Goal: Obtain resource: Obtain resource

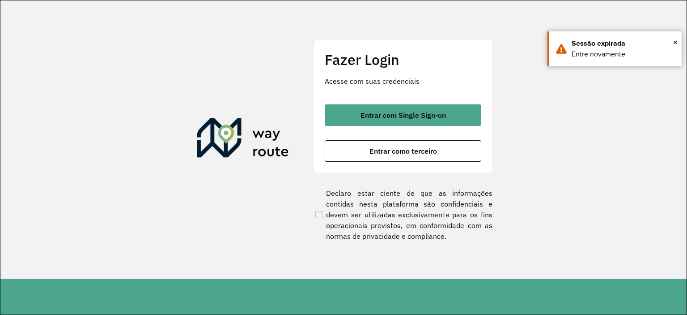
click at [423, 102] on div "Fazer Login Acesse com suas credenciais Entrar com Single Sign-on Entrar como t…" at bounding box center [403, 106] width 179 height 132
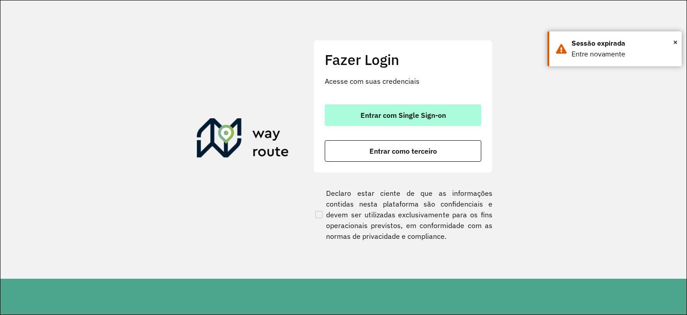
click at [442, 111] on span "Entrar com Single Sign-on" at bounding box center [403, 114] width 85 height 7
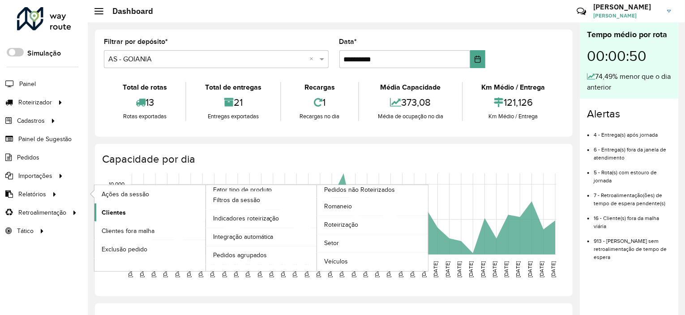
click at [134, 211] on link "Clientes" at bounding box center [149, 212] width 111 height 18
click at [327, 238] on span "Setor" at bounding box center [331, 242] width 15 height 9
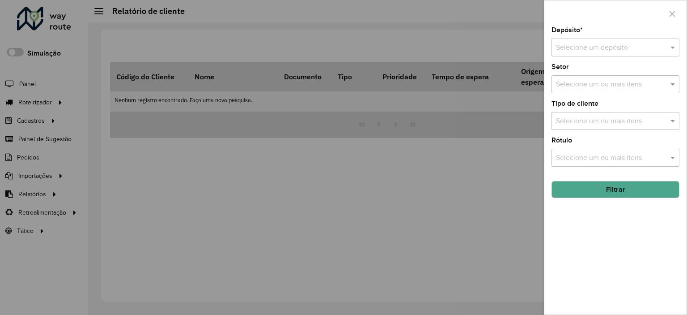
click at [598, 43] on input "text" at bounding box center [606, 48] width 101 height 11
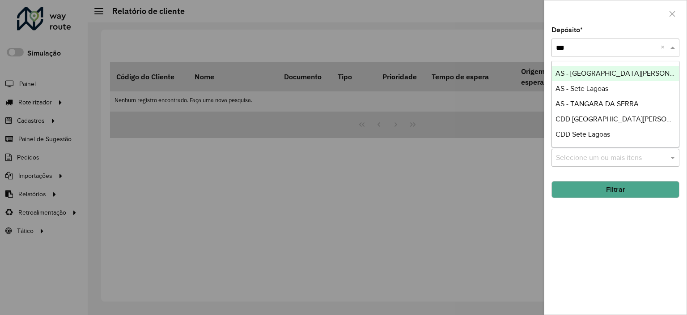
type input "****"
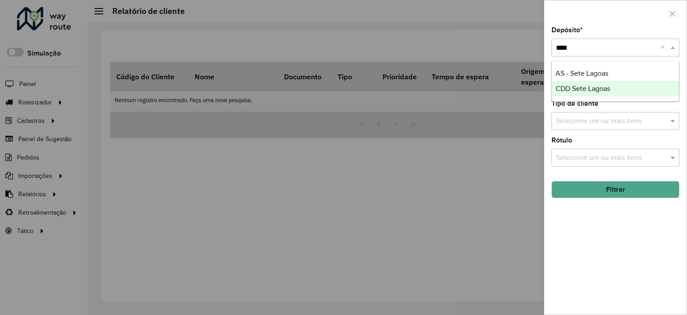
click at [601, 91] on span "CDD Sete Lagoas" at bounding box center [583, 89] width 55 height 8
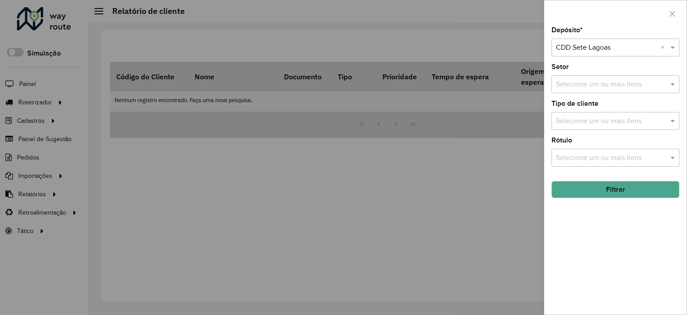
click at [630, 198] on div "Depósito * Selecione um depósito × CDD Sete Lagoas × Setor Selecione um ou mais…" at bounding box center [616, 170] width 142 height 287
click at [629, 192] on button "Filtrar" at bounding box center [616, 189] width 128 height 17
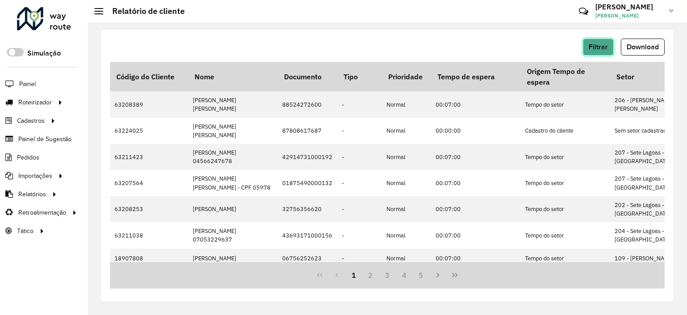
click at [596, 50] on span "Filtrar" at bounding box center [598, 47] width 19 height 8
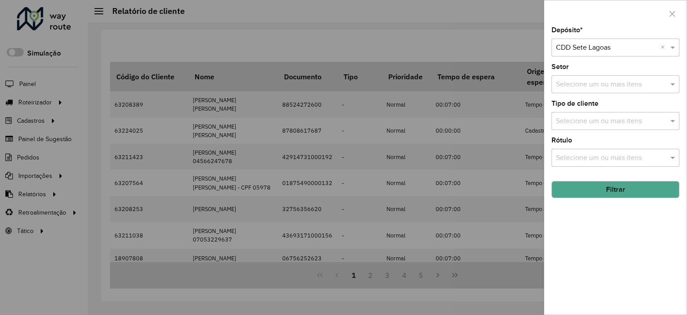
click at [602, 52] on input "text" at bounding box center [606, 48] width 101 height 11
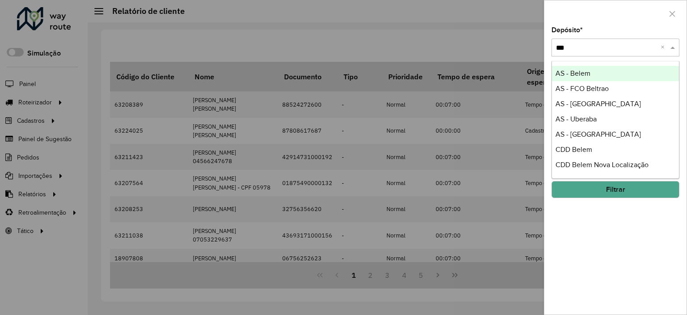
type input "****"
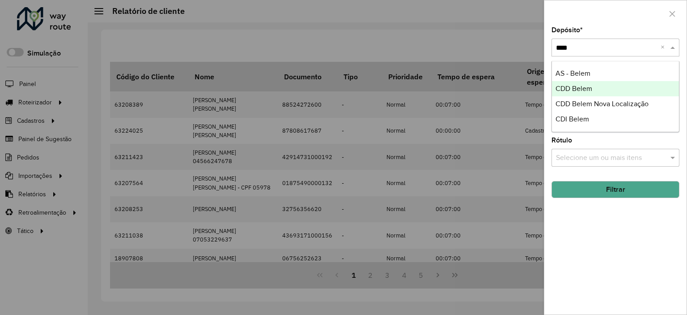
click at [594, 82] on div "CDD Belem" at bounding box center [615, 88] width 127 height 15
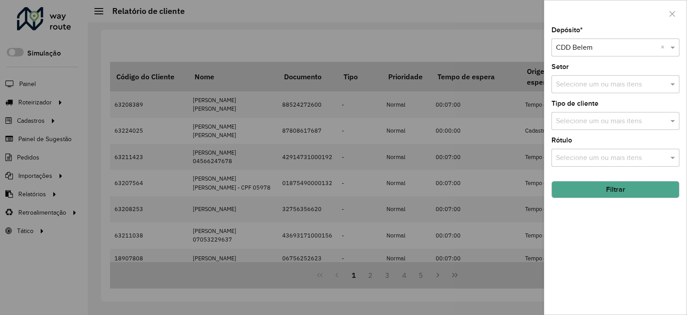
click at [600, 187] on button "Filtrar" at bounding box center [616, 189] width 128 height 17
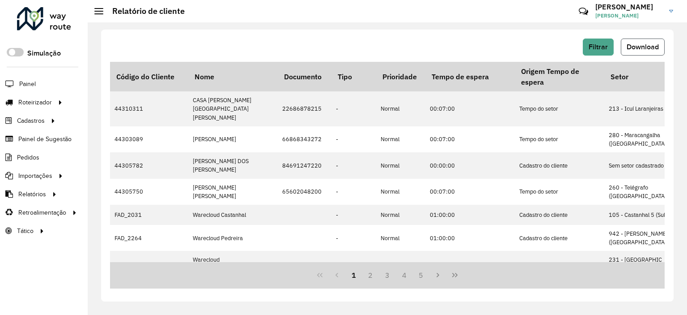
click at [644, 49] on span "Download" at bounding box center [643, 47] width 32 height 8
click at [345, 31] on div "Filtrar Download Código do Cliente Nome Documento Tipo Prioridade Tempo de espe…" at bounding box center [387, 166] width 573 height 272
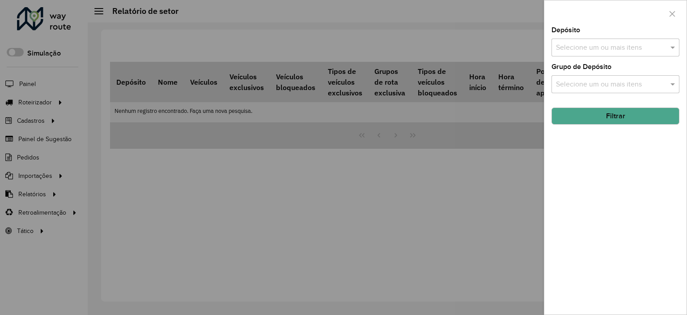
click at [575, 49] on input "text" at bounding box center [611, 48] width 115 height 11
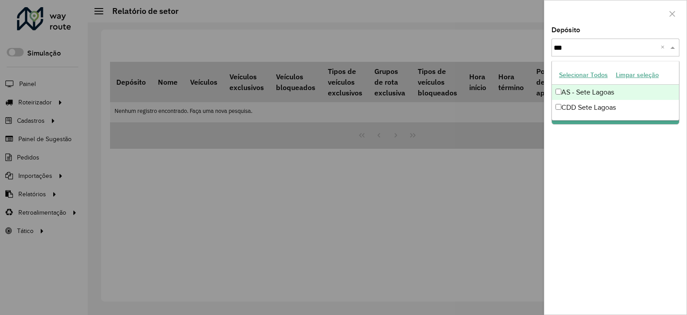
type input "****"
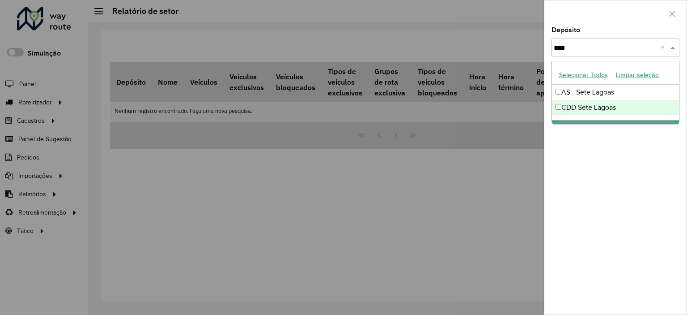
click at [606, 107] on div "CDD Sete Lagoas" at bounding box center [615, 107] width 127 height 15
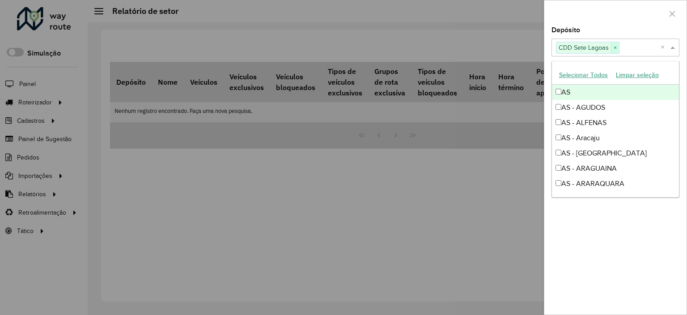
click at [612, 50] on span "×" at bounding box center [615, 48] width 8 height 11
click at [612, 50] on input "text" at bounding box center [611, 48] width 115 height 11
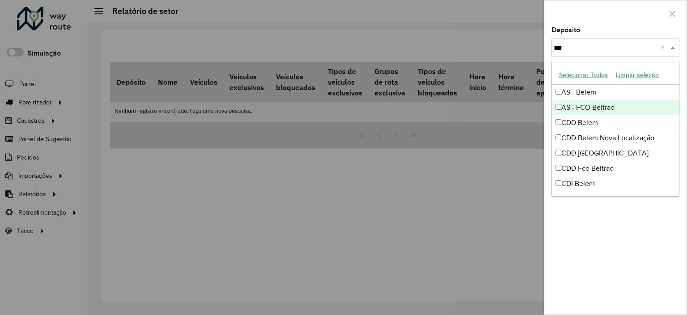
type input "****"
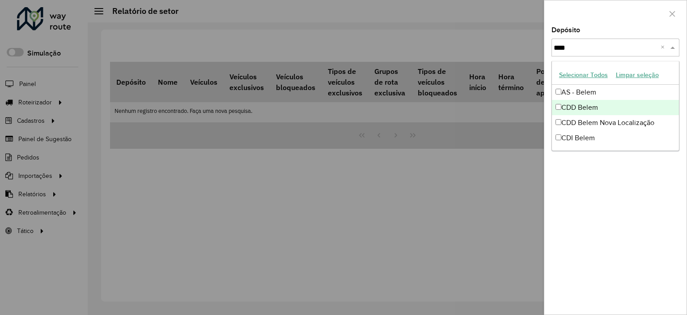
click at [582, 107] on div "CDD Belem" at bounding box center [615, 107] width 127 height 15
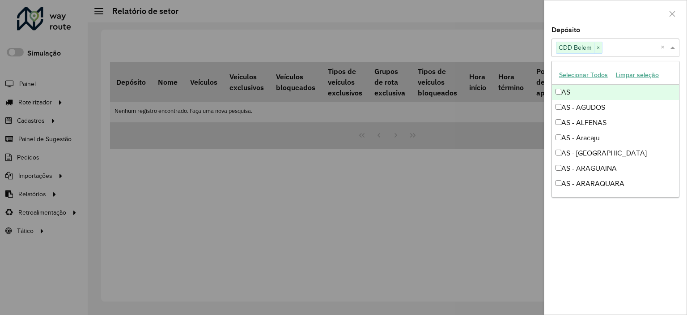
click at [579, 25] on div at bounding box center [616, 13] width 142 height 26
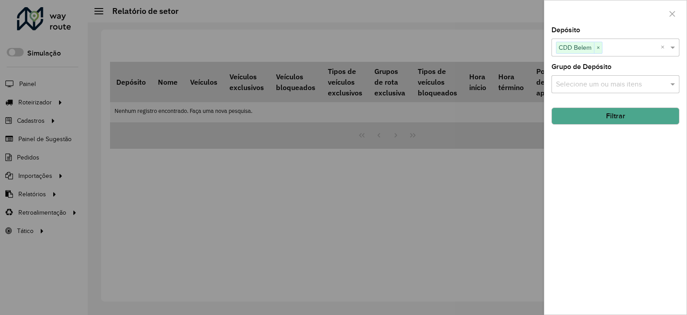
click at [610, 121] on button "Filtrar" at bounding box center [616, 115] width 128 height 17
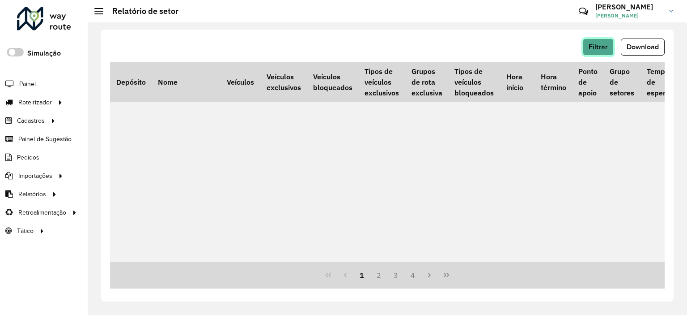
click at [612, 48] on button "Filtrar" at bounding box center [598, 46] width 31 height 17
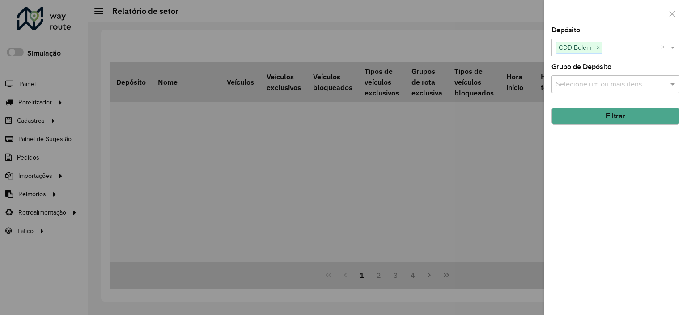
click at [616, 121] on button "Filtrar" at bounding box center [616, 115] width 128 height 17
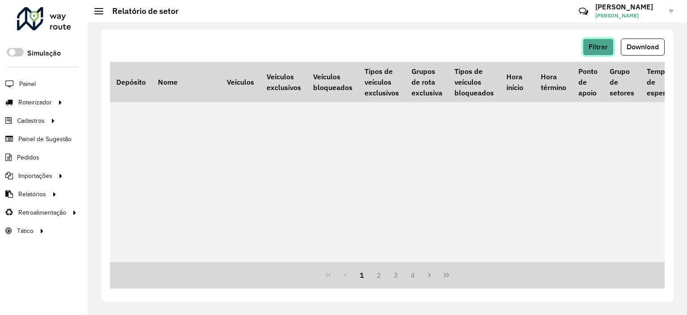
click at [611, 49] on button "Filtrar" at bounding box center [598, 46] width 31 height 17
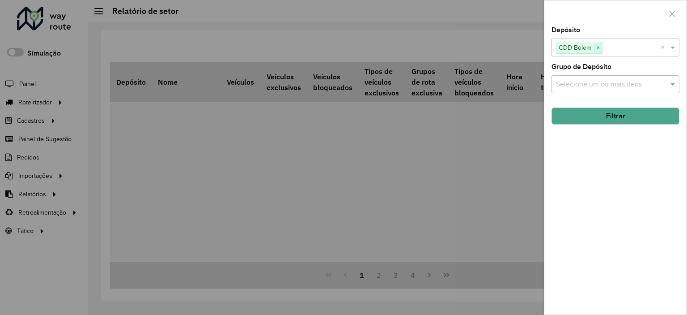
click at [598, 45] on span "×" at bounding box center [598, 48] width 8 height 11
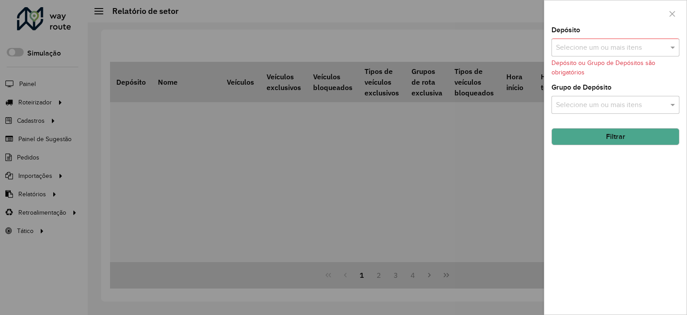
click at [141, 149] on div at bounding box center [343, 157] width 687 height 315
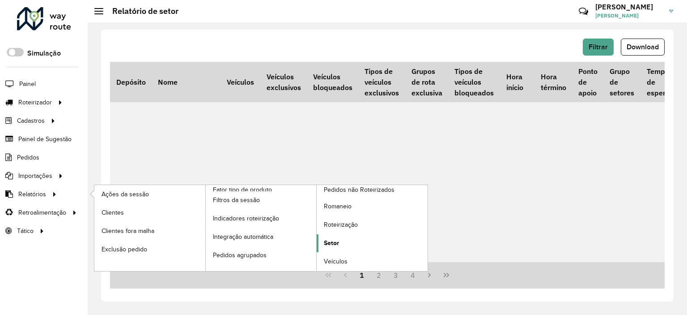
click at [335, 242] on span "Setor" at bounding box center [331, 242] width 15 height 9
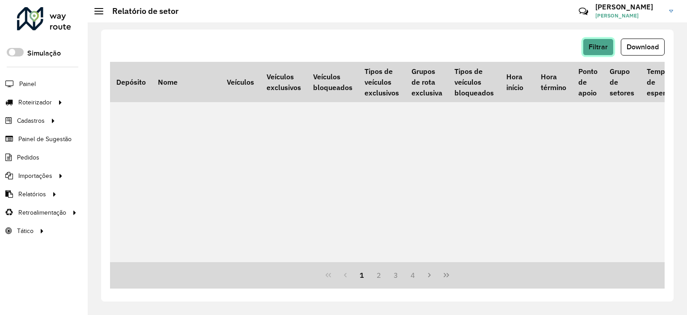
click at [601, 47] on span "Filtrar" at bounding box center [598, 47] width 19 height 8
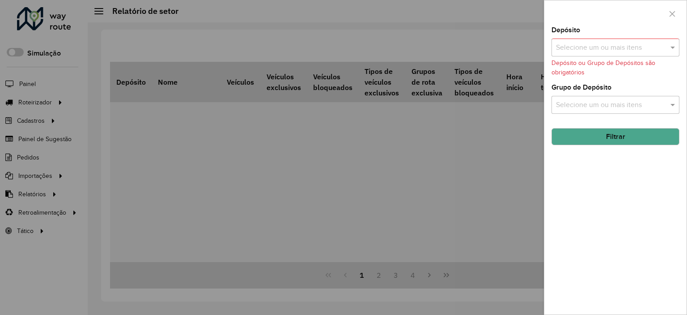
click at [612, 55] on div "Selecione um ou mais itens" at bounding box center [616, 47] width 128 height 18
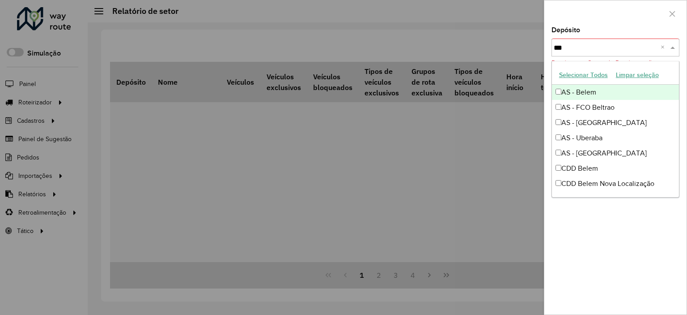
type input "****"
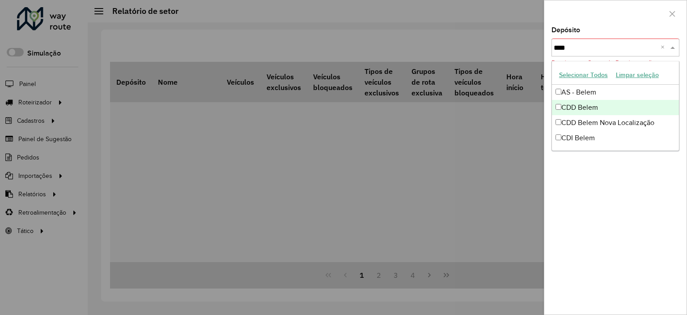
click at [604, 110] on div "CDD Belem" at bounding box center [615, 107] width 127 height 15
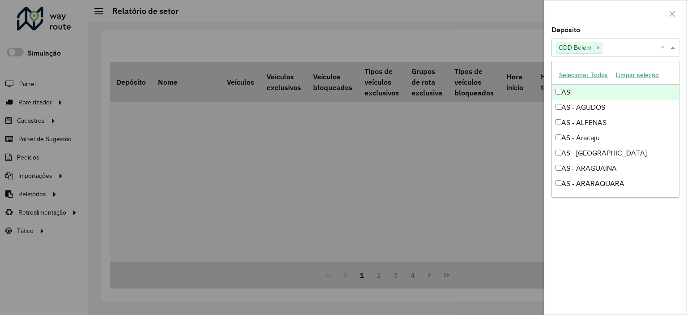
click at [618, 38] on div "Selecione um ou mais itens CDD Belem × ×" at bounding box center [616, 47] width 128 height 18
click at [666, 22] on div at bounding box center [616, 13] width 142 height 26
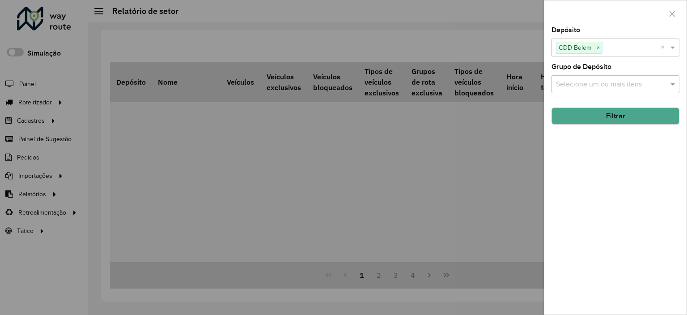
click at [627, 118] on button "Filtrar" at bounding box center [616, 115] width 128 height 17
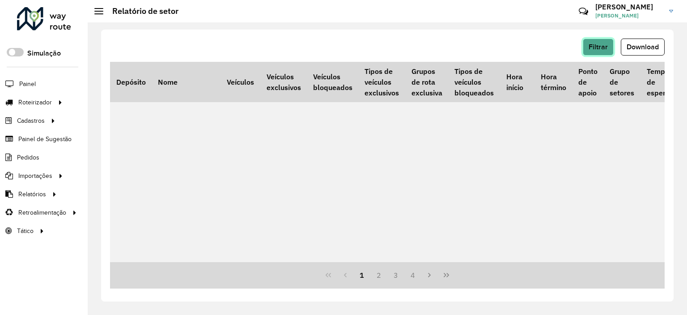
click at [605, 43] on span "Filtrar" at bounding box center [598, 47] width 19 height 8
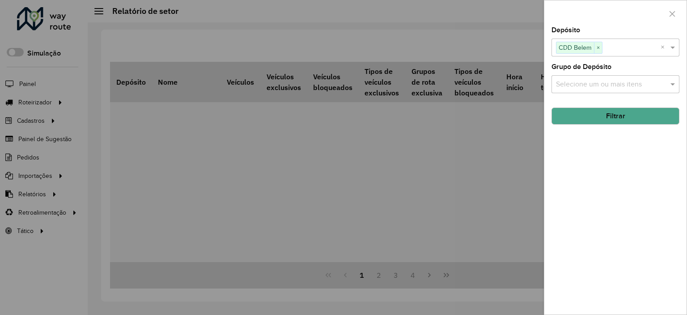
click at [599, 53] on div "Selecione um ou mais itens CDD Belem ×" at bounding box center [606, 47] width 109 height 17
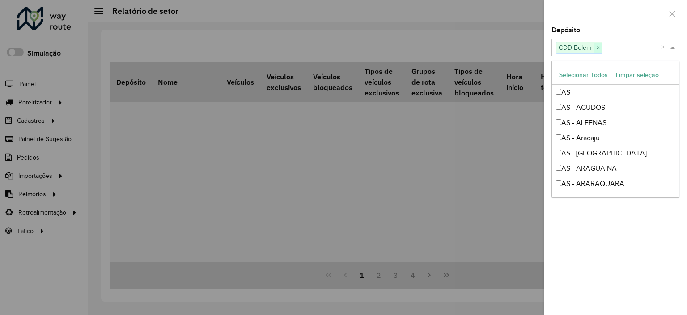
click at [596, 45] on span "×" at bounding box center [598, 48] width 8 height 11
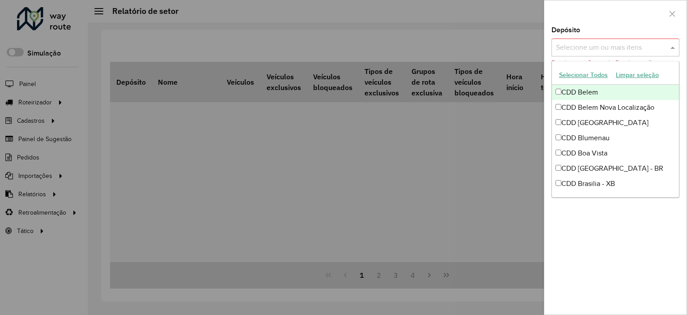
click at [596, 45] on input "text" at bounding box center [611, 48] width 115 height 11
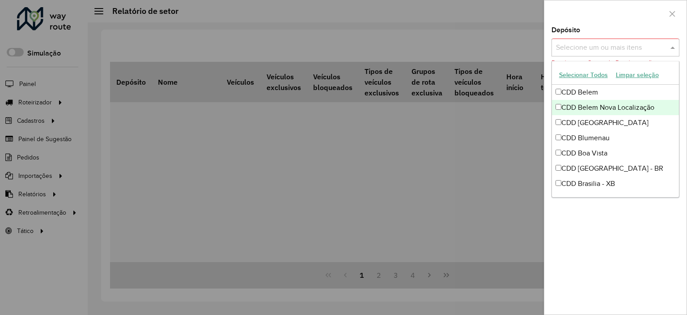
click at [618, 103] on div "CDD Belem Nova Localização" at bounding box center [615, 107] width 127 height 15
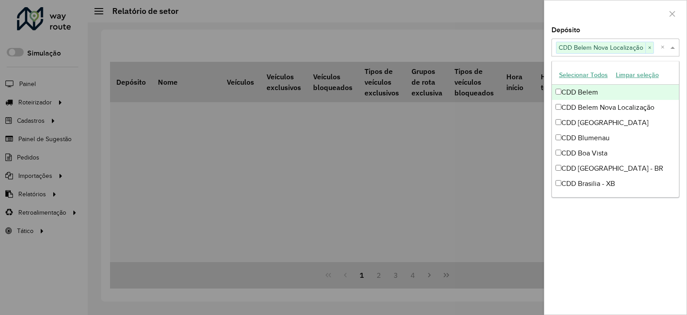
click at [594, 17] on div at bounding box center [616, 13] width 142 height 26
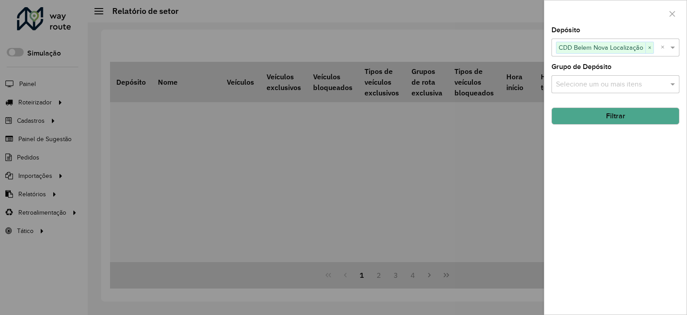
click at [625, 128] on div "Depósito Selecione um ou mais itens CDD Belem Nova Localização × × Grupo de Dep…" at bounding box center [616, 170] width 142 height 287
click at [619, 117] on button "Filtrar" at bounding box center [616, 115] width 128 height 17
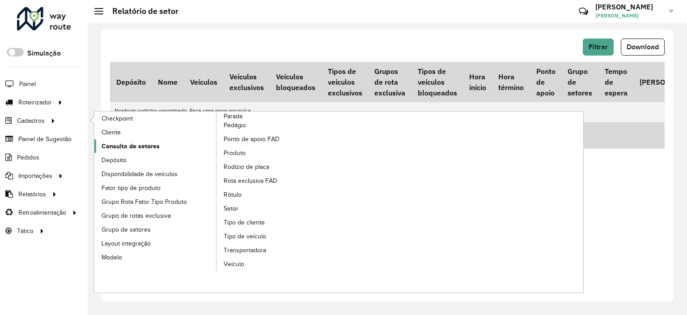
click at [143, 139] on link "Consulta de setores" at bounding box center [155, 145] width 123 height 13
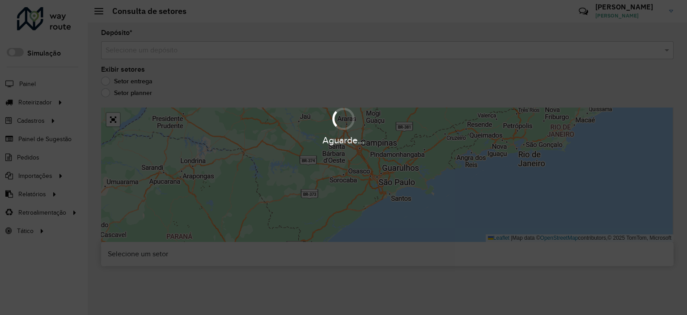
click at [215, 32] on hb-app "Aguarde... Pop-up bloqueado! Seu navegador bloqueou automáticamente a abertura …" at bounding box center [343, 157] width 687 height 315
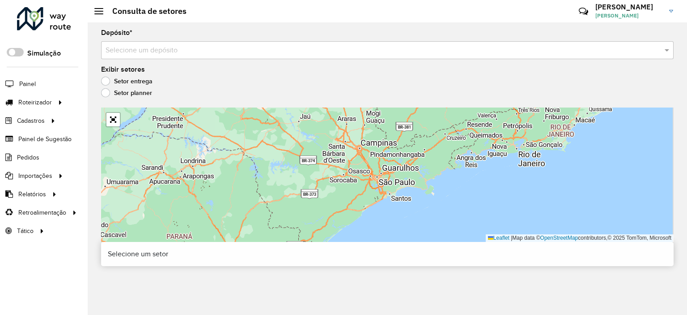
click at [220, 51] on input "text" at bounding box center [379, 50] width 546 height 11
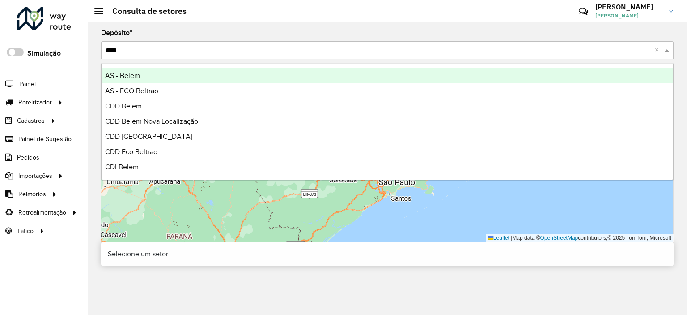
type input "*****"
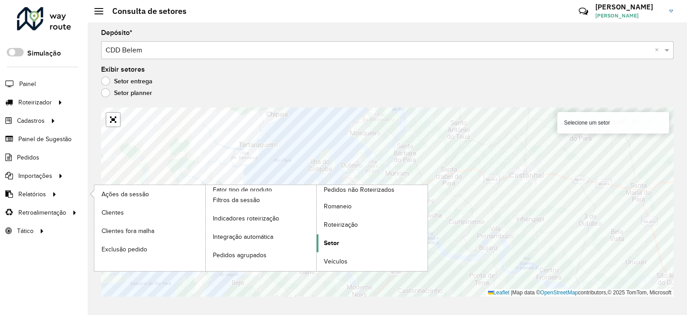
click at [333, 248] on link "Setor" at bounding box center [372, 243] width 111 height 18
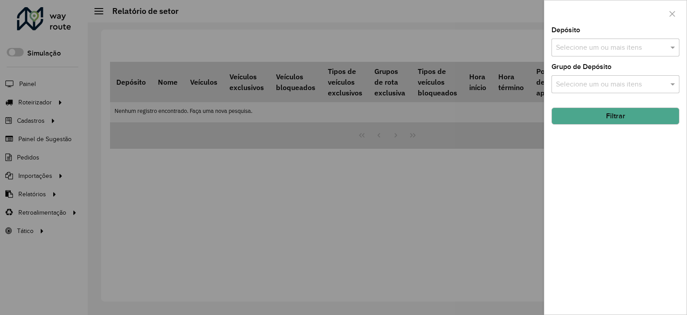
click at [578, 50] on input "text" at bounding box center [611, 48] width 115 height 11
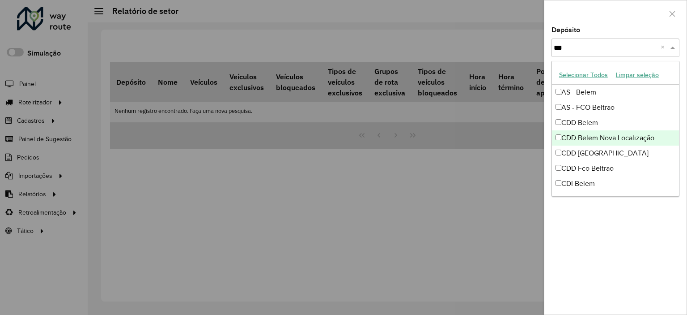
type input "****"
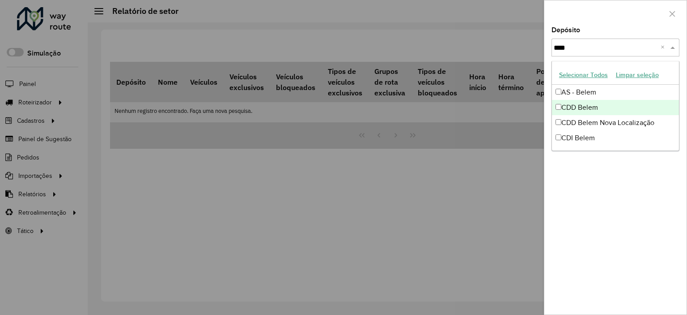
click at [596, 107] on div "CDD Belem" at bounding box center [615, 107] width 127 height 15
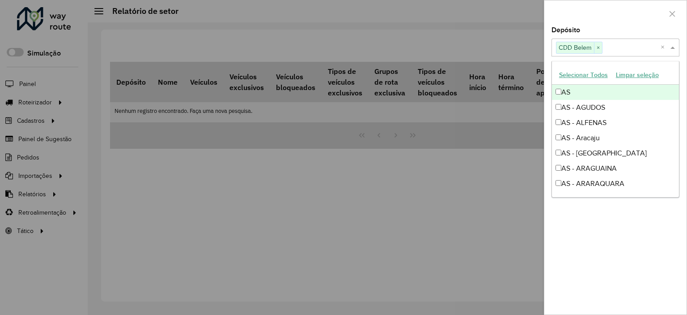
click at [618, 12] on div at bounding box center [616, 13] width 142 height 26
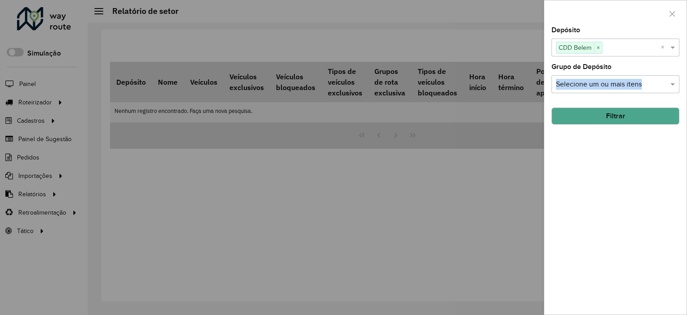
click at [620, 75] on div "Grupo de Depósito Selecione um ou mais itens" at bounding box center [616, 79] width 128 height 30
click at [640, 89] on input "text" at bounding box center [611, 84] width 115 height 11
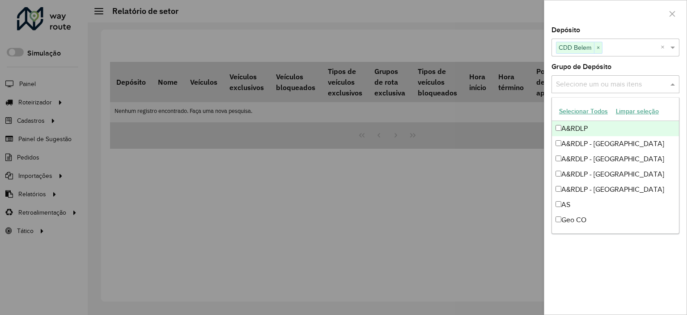
click at [622, 80] on input "text" at bounding box center [611, 84] width 115 height 11
click at [610, 61] on label "Grupo de Depósito" at bounding box center [582, 66] width 60 height 11
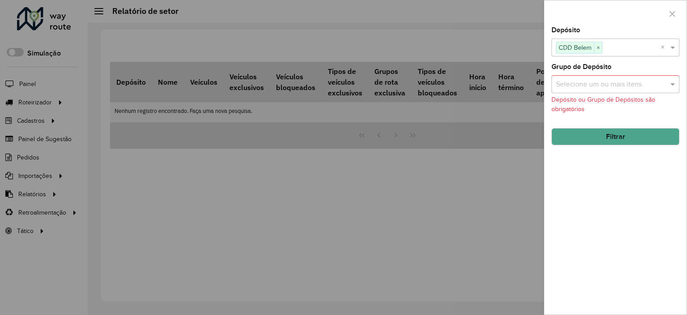
click at [605, 128] on button "Filtrar" at bounding box center [616, 136] width 128 height 17
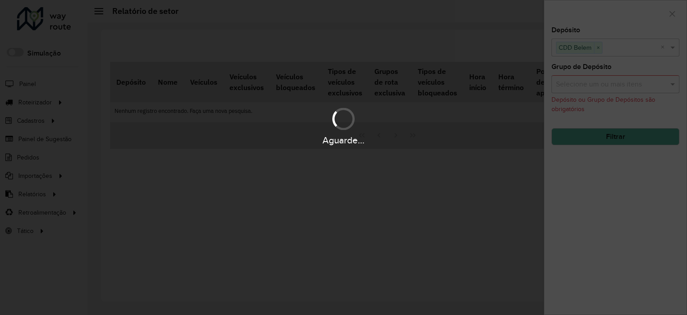
click at [614, 142] on div "Aguarde..." at bounding box center [343, 140] width 687 height 14
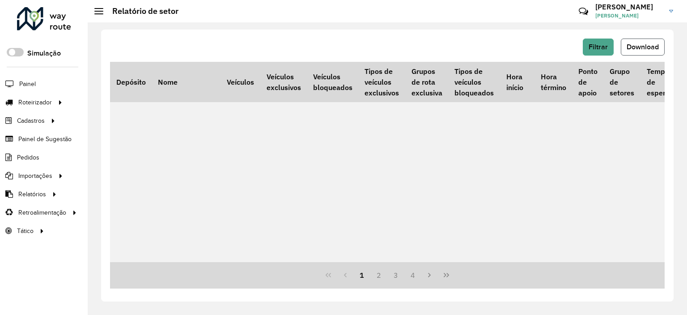
click at [635, 44] on span "Download" at bounding box center [643, 47] width 32 height 8
